Goal: Information Seeking & Learning: Learn about a topic

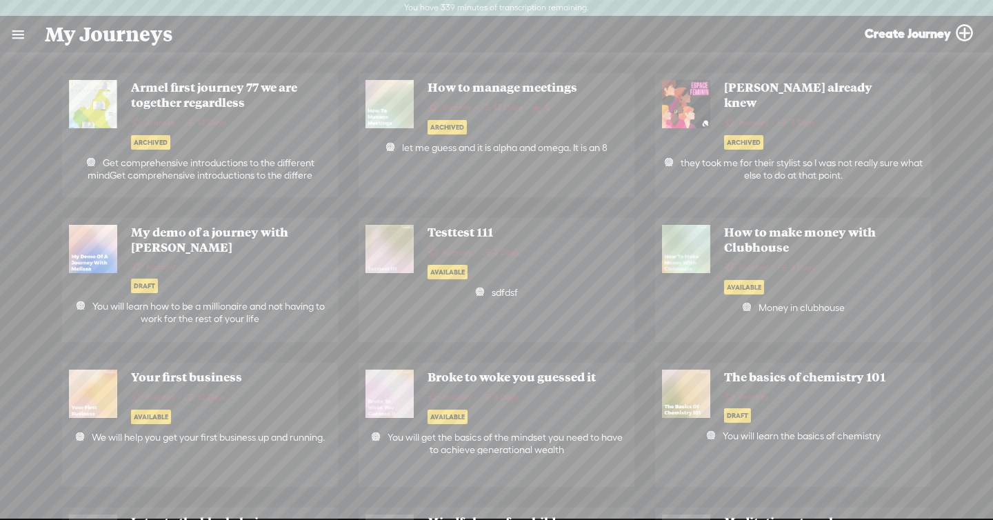
click at [28, 30] on link at bounding box center [18, 35] width 36 height 36
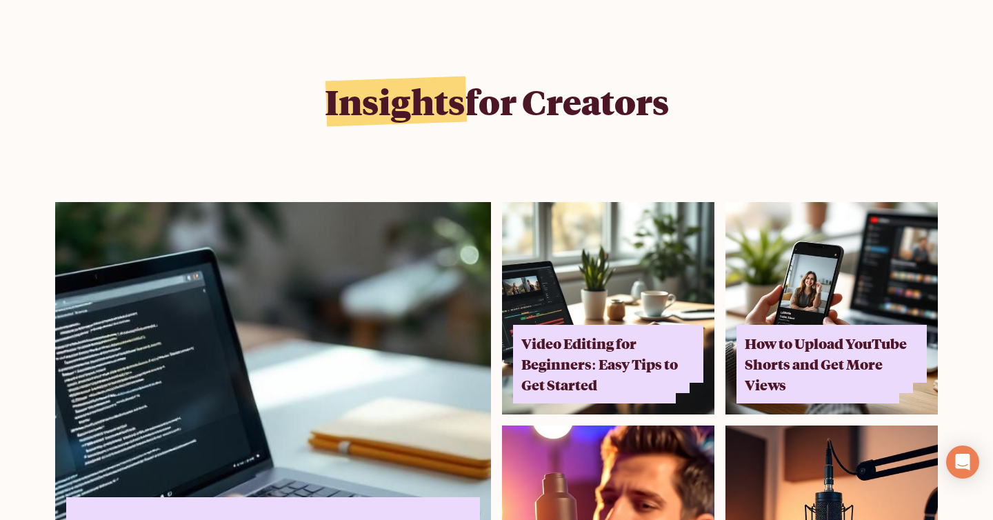
scroll to position [8544, 0]
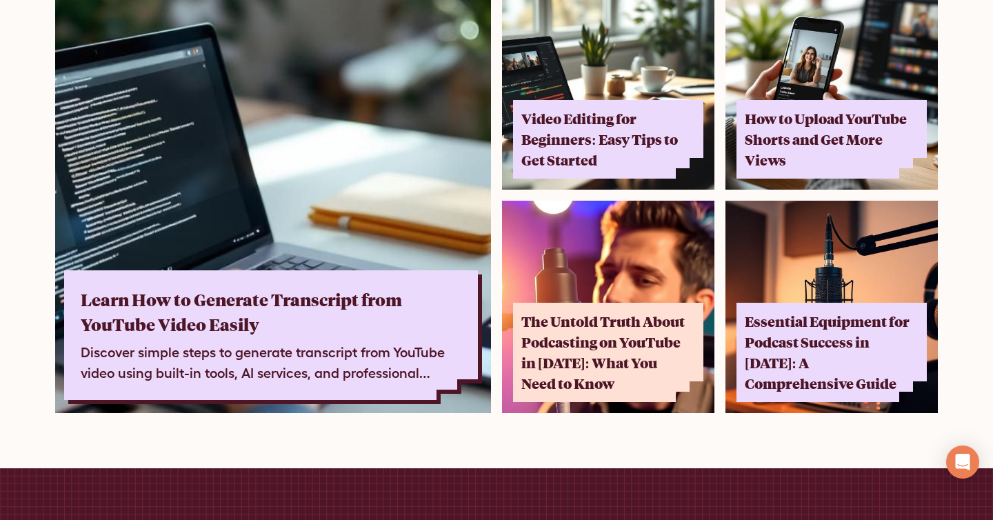
click at [430, 270] on div "Learn How to Generate Transcript from YouTube Video Easily Discover simple step…" at bounding box center [271, 335] width 414 height 130
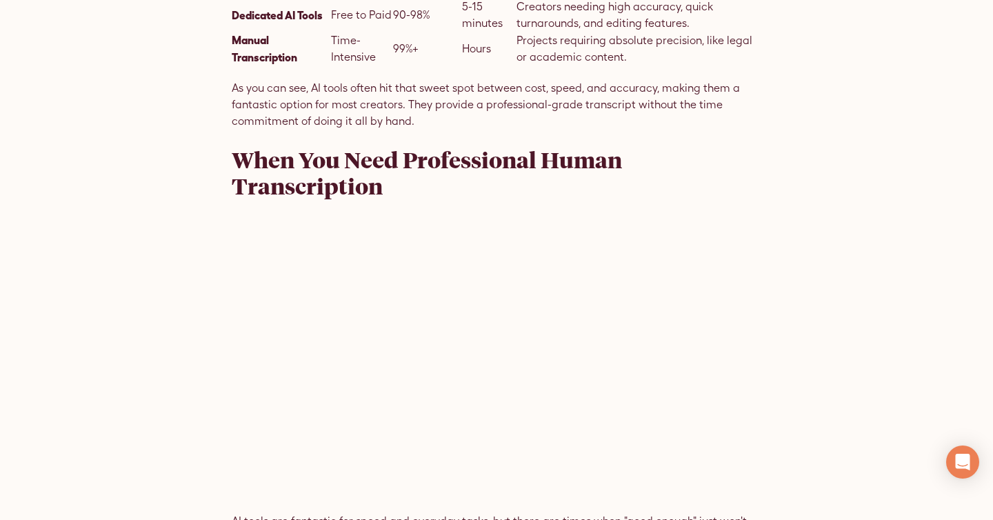
scroll to position [3329, 0]
